Goal: Information Seeking & Learning: Learn about a topic

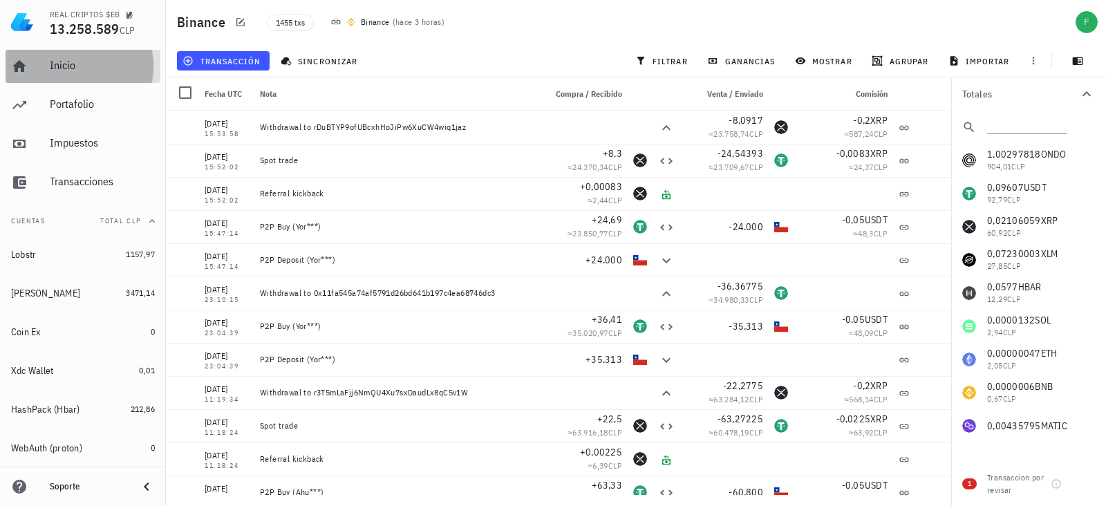
click at [50, 69] on div "Inicio" at bounding box center [102, 65] width 105 height 13
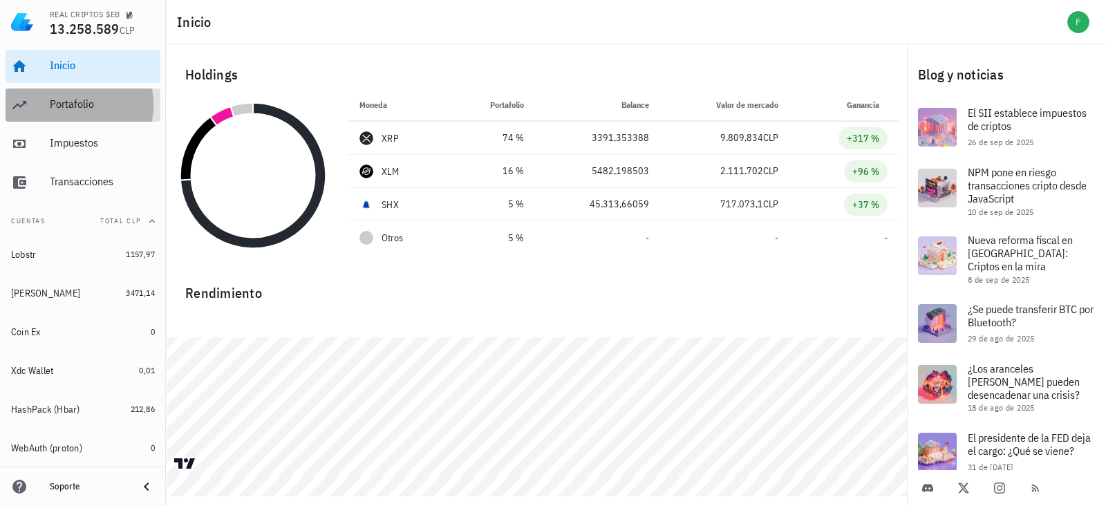
click at [73, 119] on div "Portafolio" at bounding box center [102, 104] width 105 height 31
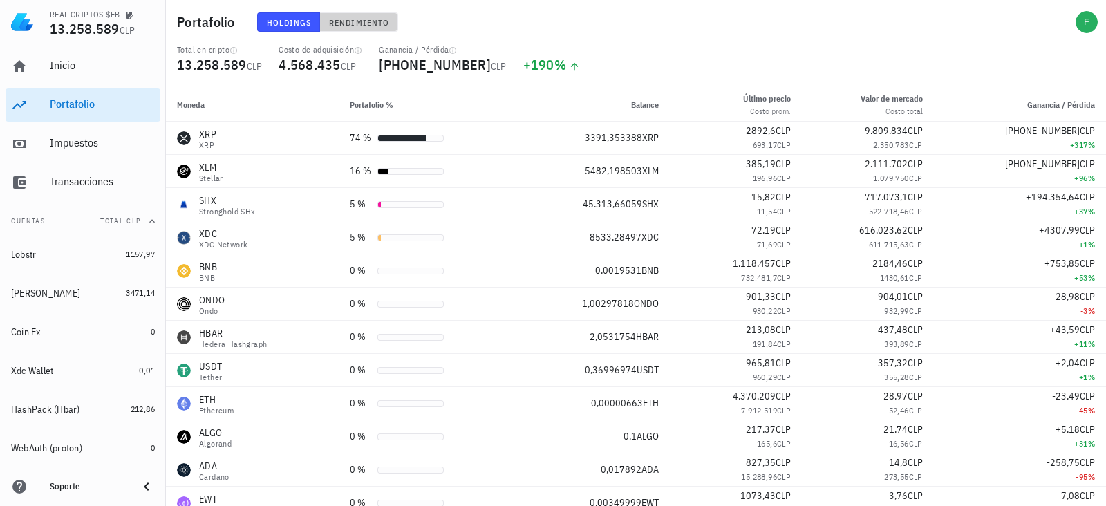
click at [368, 15] on button "Rendimiento" at bounding box center [359, 21] width 78 height 19
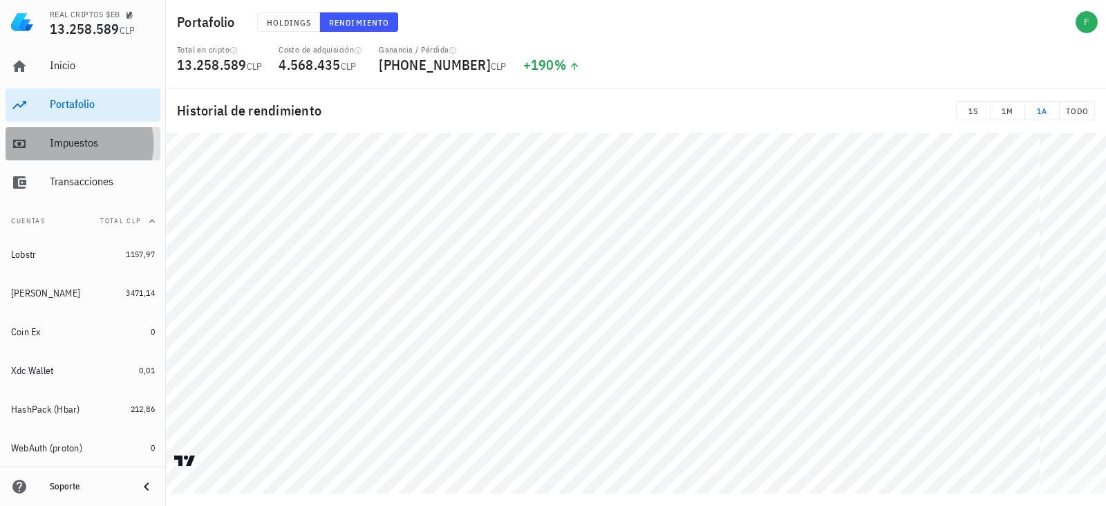
click at [82, 153] on div "Impuestos" at bounding box center [102, 143] width 105 height 31
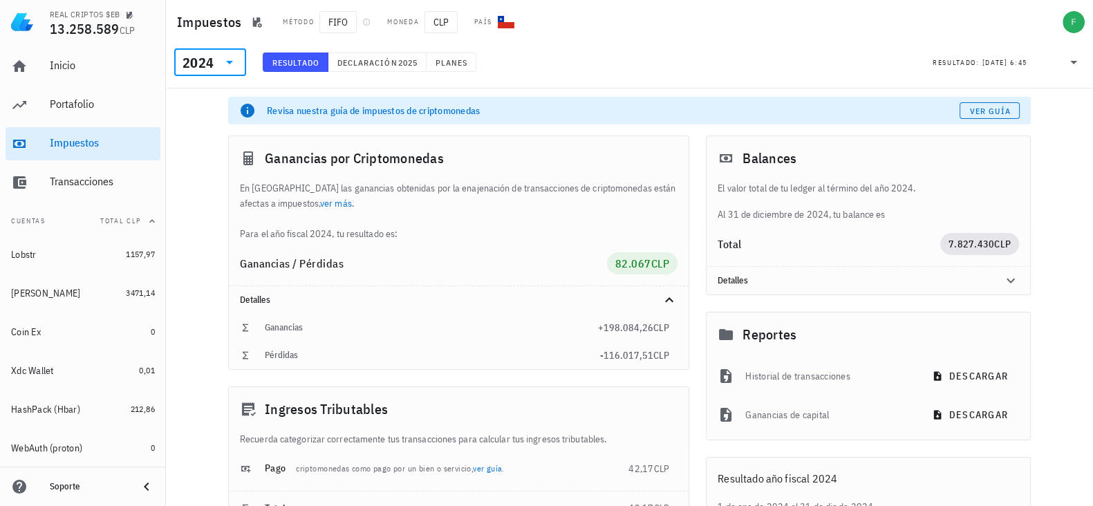
click at [217, 63] on input "text" at bounding box center [217, 62] width 2 height 22
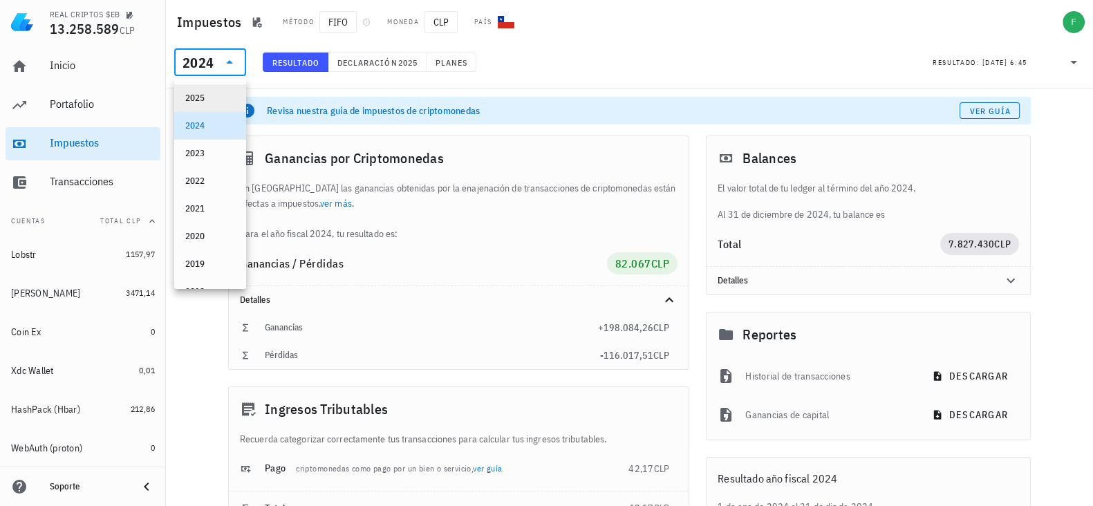
click at [211, 84] on div "2025" at bounding box center [210, 98] width 72 height 28
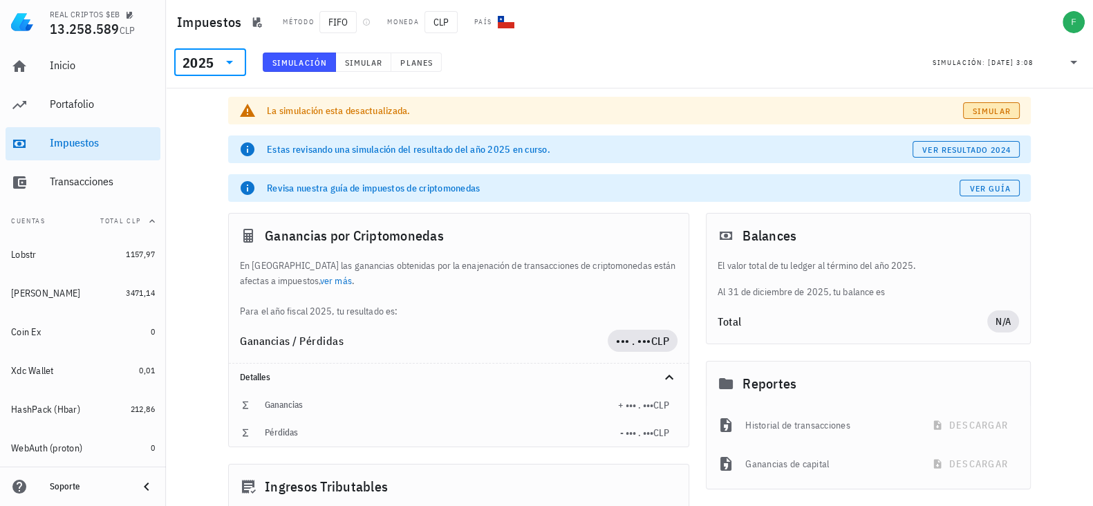
click at [978, 106] on span "Simular" at bounding box center [991, 111] width 39 height 10
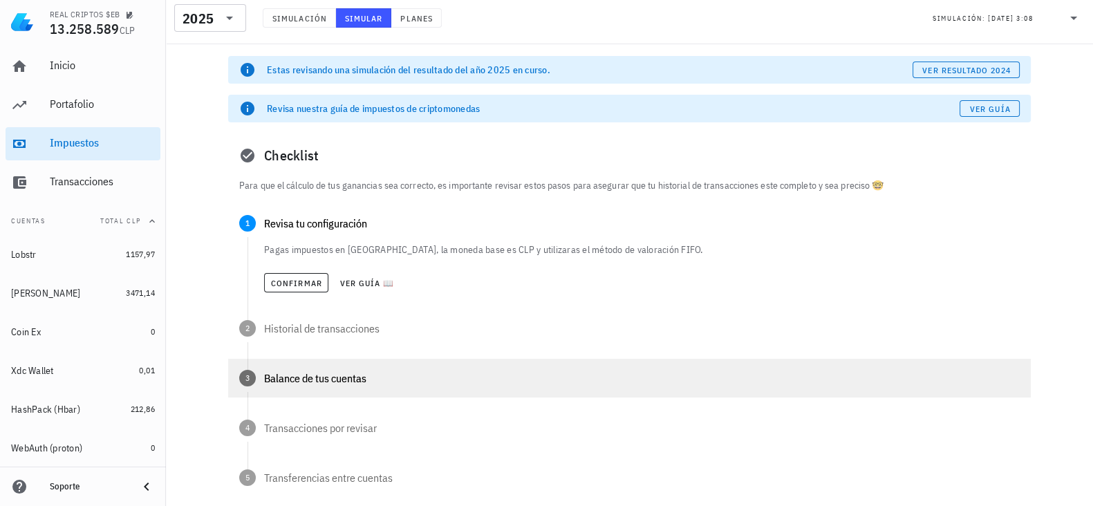
scroll to position [172, 0]
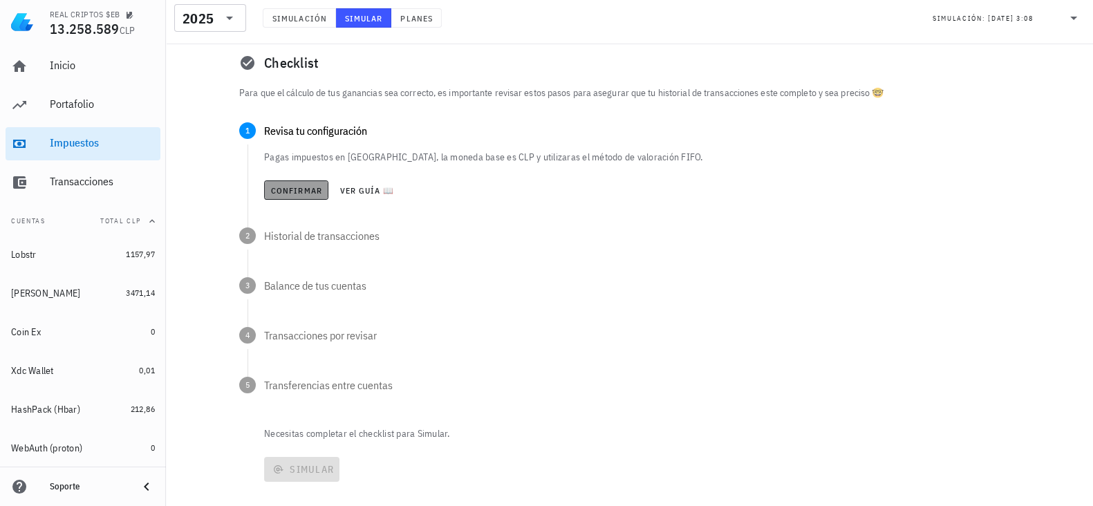
click at [308, 198] on button "Confirmar" at bounding box center [296, 189] width 64 height 19
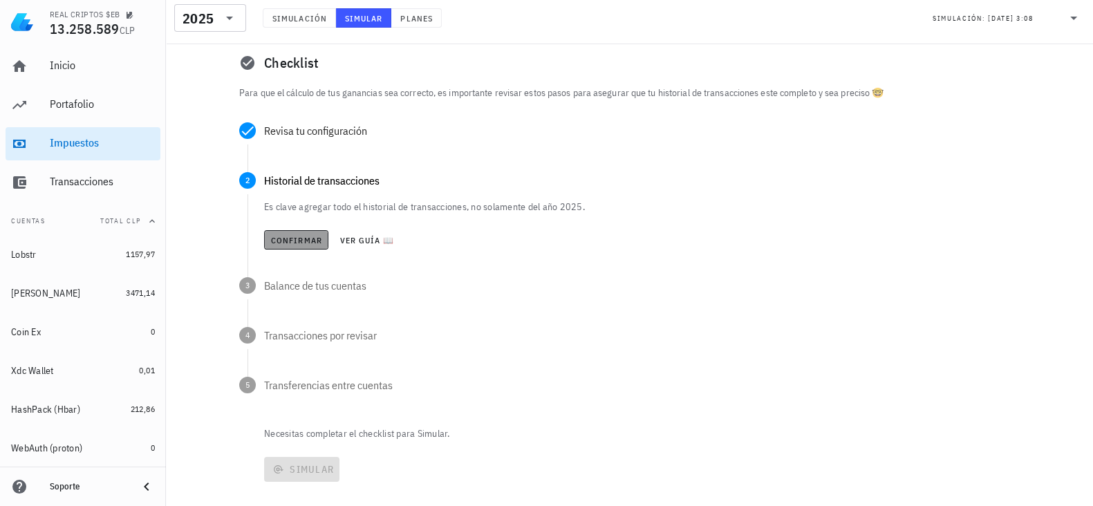
click at [297, 242] on span "Confirmar" at bounding box center [296, 240] width 52 height 10
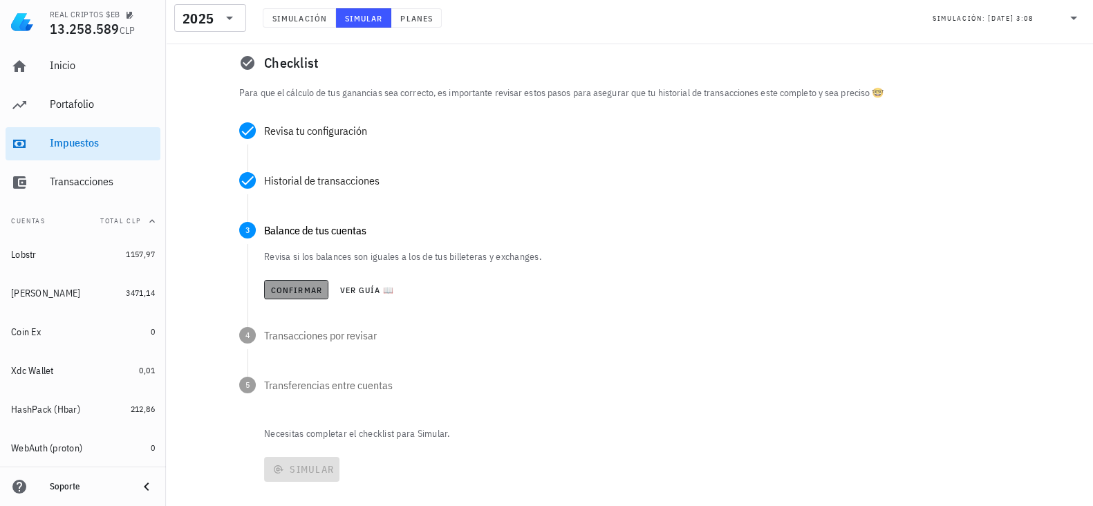
click at [292, 297] on button "Confirmar" at bounding box center [296, 289] width 64 height 19
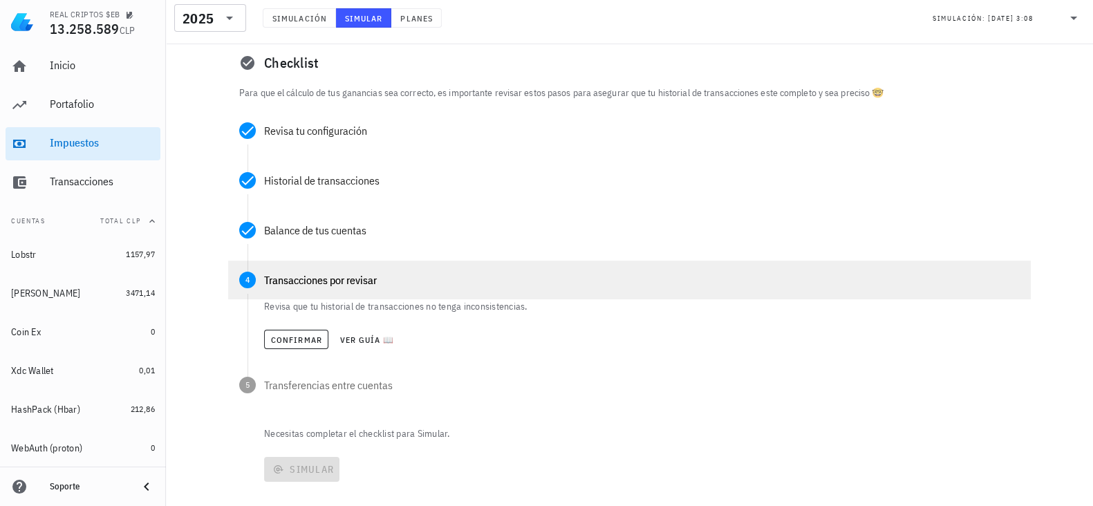
scroll to position [203, 0]
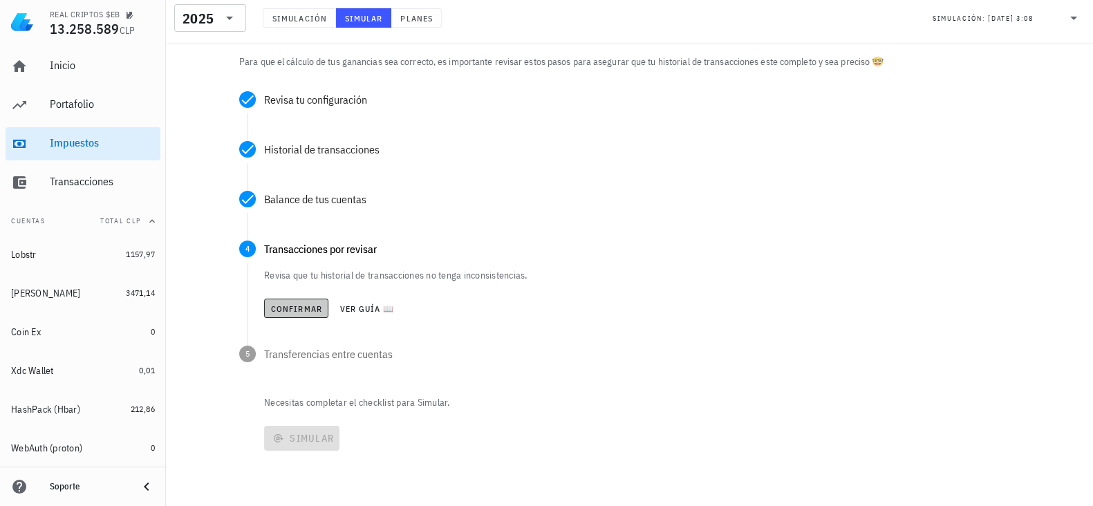
click at [287, 301] on button "Confirmar" at bounding box center [296, 308] width 64 height 19
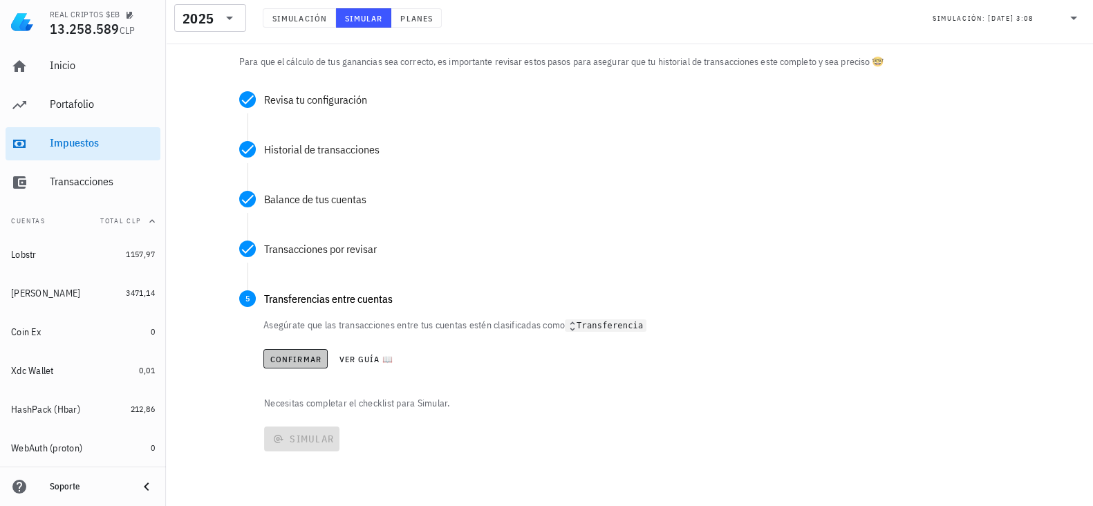
click at [296, 364] on span "Confirmar" at bounding box center [296, 359] width 52 height 10
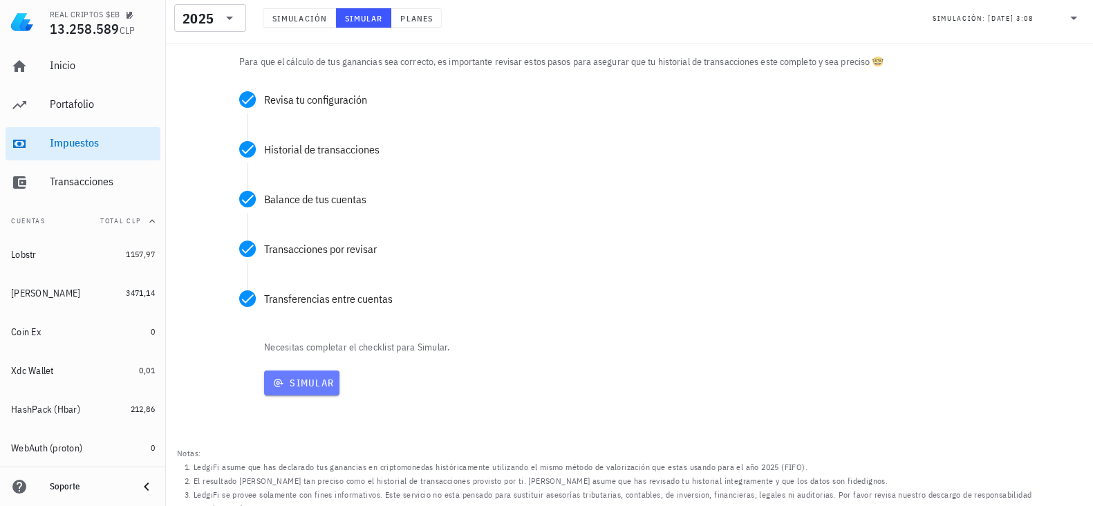
click at [281, 389] on button "Simular" at bounding box center [301, 382] width 75 height 25
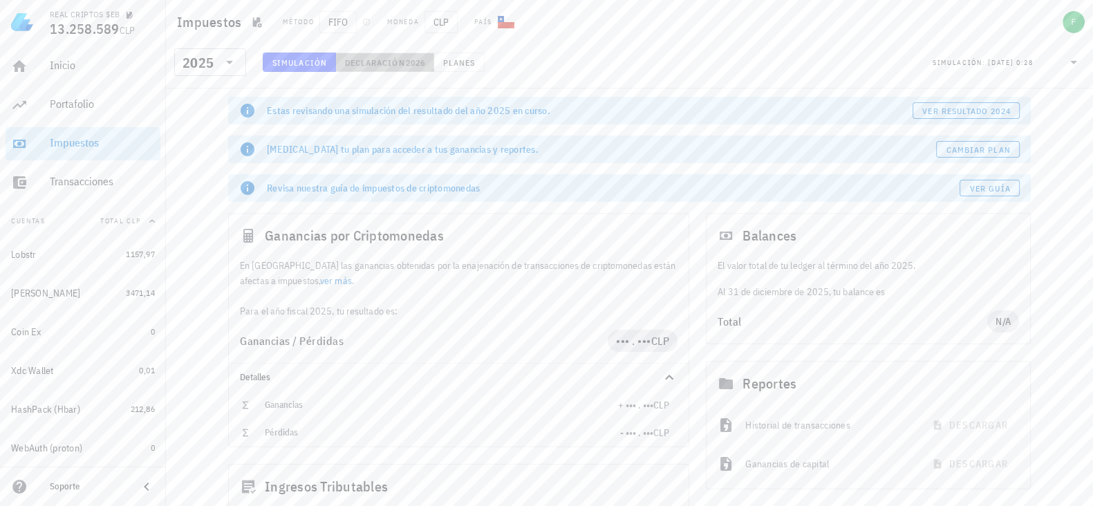
click at [375, 53] on button "Declaración 2026" at bounding box center [385, 62] width 98 height 19
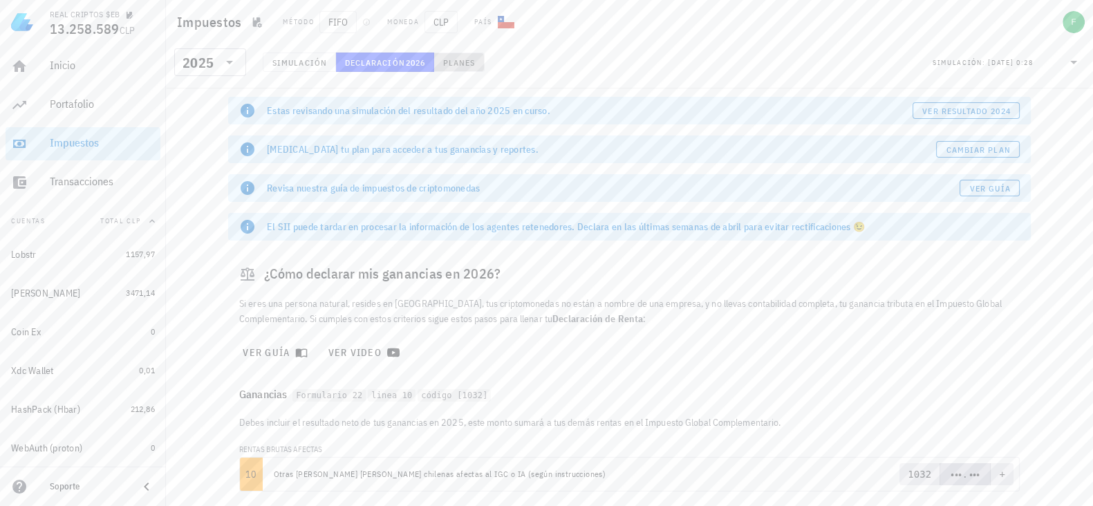
click at [453, 65] on span "Planes" at bounding box center [458, 62] width 33 height 10
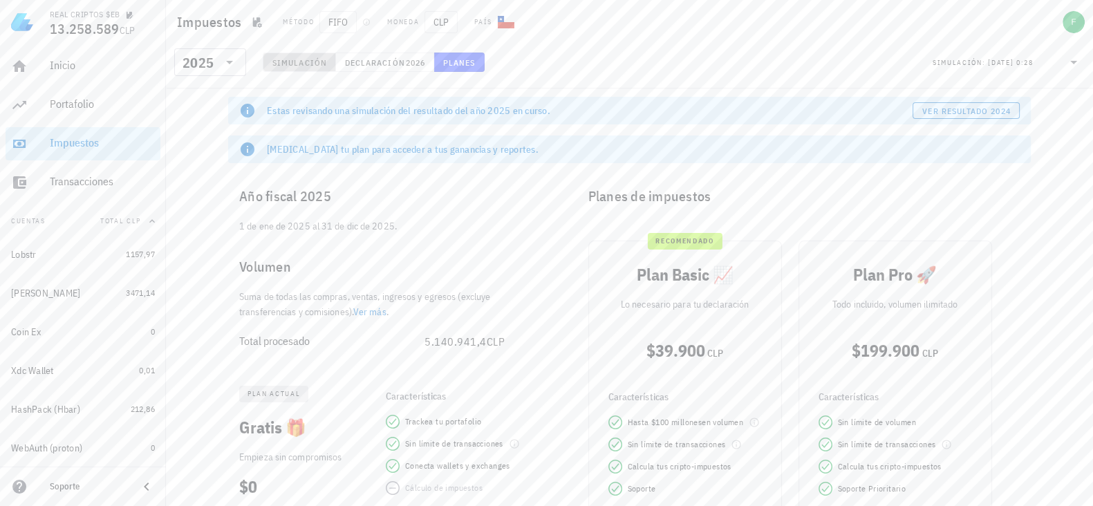
click at [301, 69] on button "Simulación" at bounding box center [299, 62] width 73 height 19
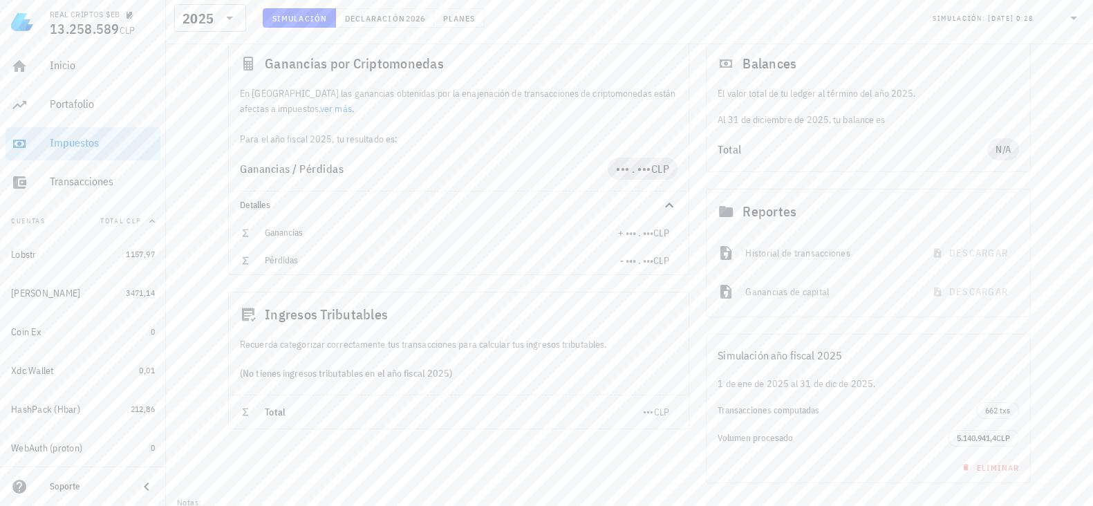
scroll to position [220, 0]
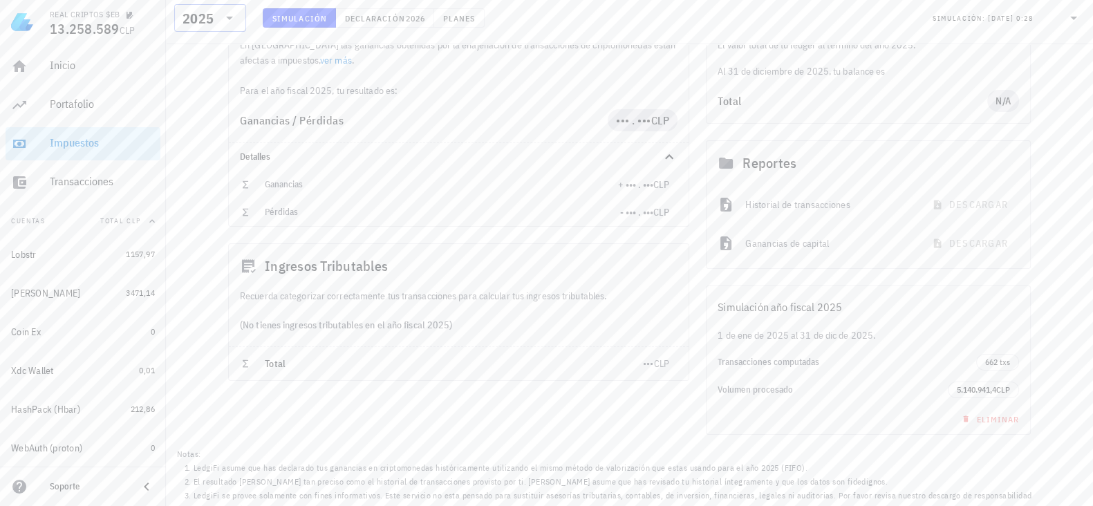
click at [228, 24] on icon at bounding box center [229, 18] width 17 height 17
click at [207, 74] on div "2024" at bounding box center [210, 82] width 50 height 22
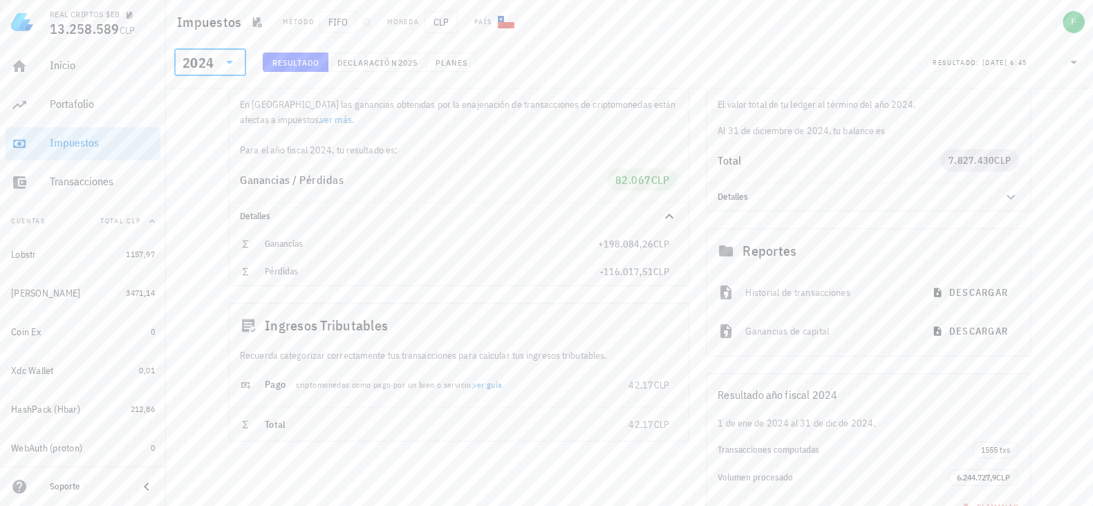
scroll to position [57, 0]
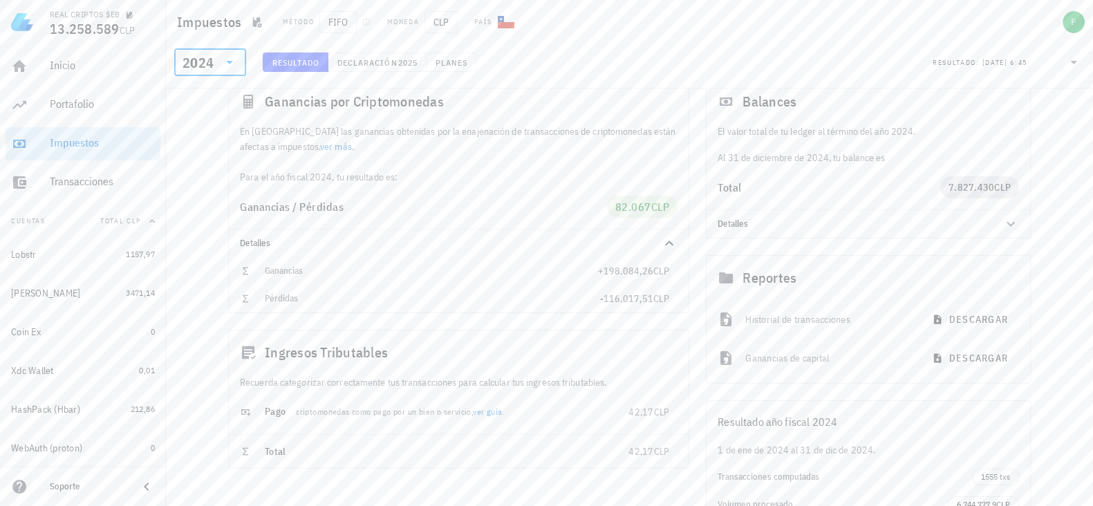
click at [232, 71] on div "2024" at bounding box center [209, 62] width 55 height 28
click at [215, 95] on div "2025" at bounding box center [210, 98] width 50 height 11
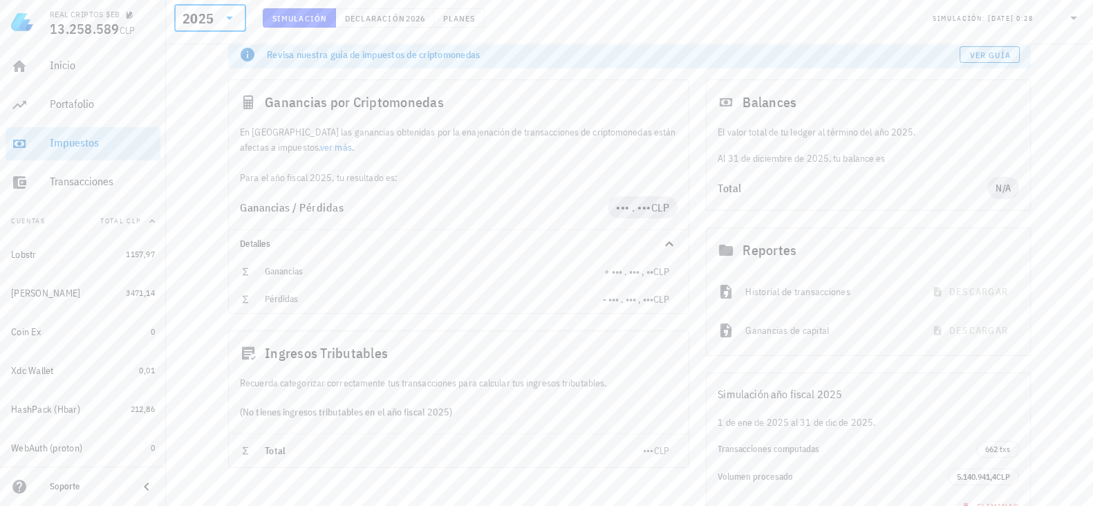
scroll to position [134, 0]
click at [25, 59] on icon at bounding box center [19, 66] width 17 height 17
